Goal: Find specific page/section: Find specific page/section

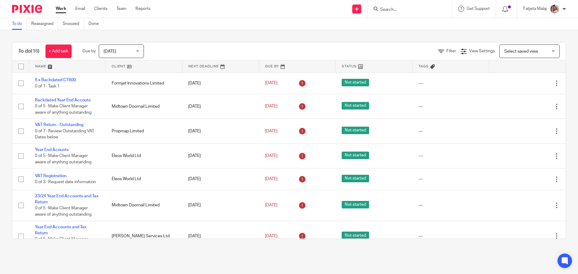
click at [392, 6] on form at bounding box center [412, 9] width 64 height 8
click at [392, 9] on input "Search" at bounding box center [407, 9] width 54 height 5
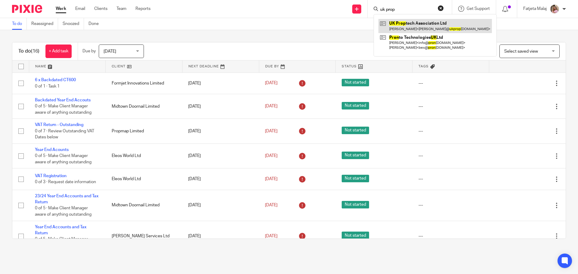
type input "uk prop"
click at [409, 28] on link at bounding box center [435, 26] width 114 height 14
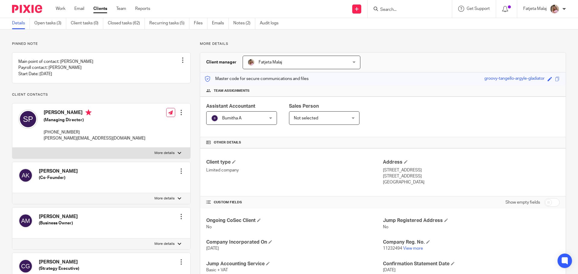
scroll to position [120, 0]
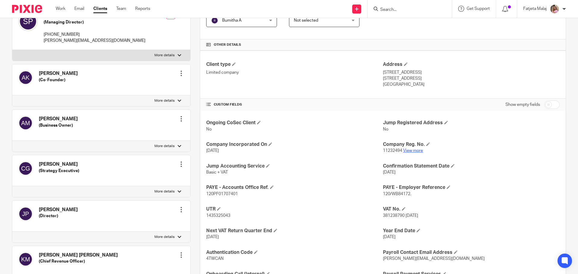
click at [409, 153] on link "View more" at bounding box center [413, 151] width 20 height 4
